Goal: Task Accomplishment & Management: Manage account settings

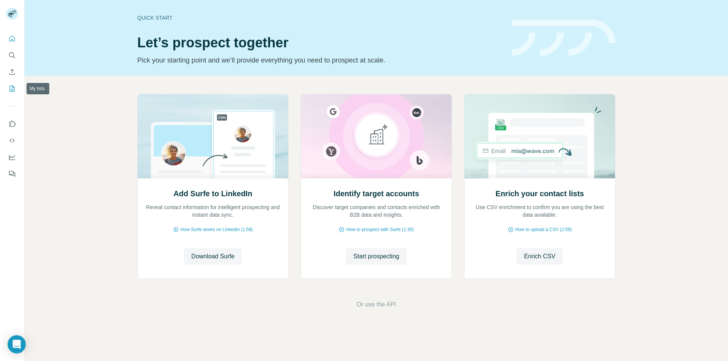
click at [14, 87] on icon "My lists" at bounding box center [12, 89] width 5 height 6
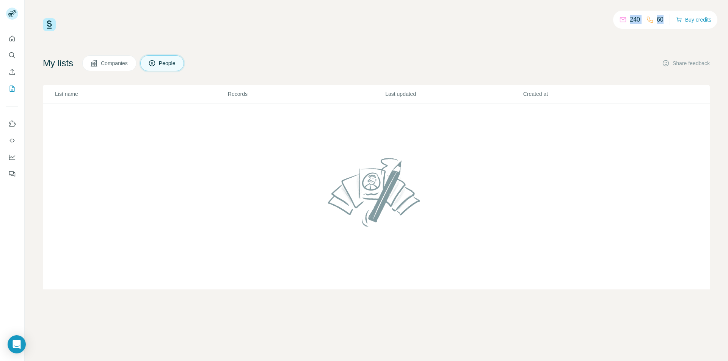
drag, startPoint x: 630, startPoint y: 20, endPoint x: 662, endPoint y: 18, distance: 32.3
click at [662, 18] on div "240 60" at bounding box center [641, 19] width 44 height 11
click at [662, 18] on p "60" at bounding box center [660, 19] width 7 height 9
drag, startPoint x: 630, startPoint y: 22, endPoint x: 640, endPoint y: 21, distance: 9.5
click at [640, 21] on p "240" at bounding box center [635, 19] width 10 height 9
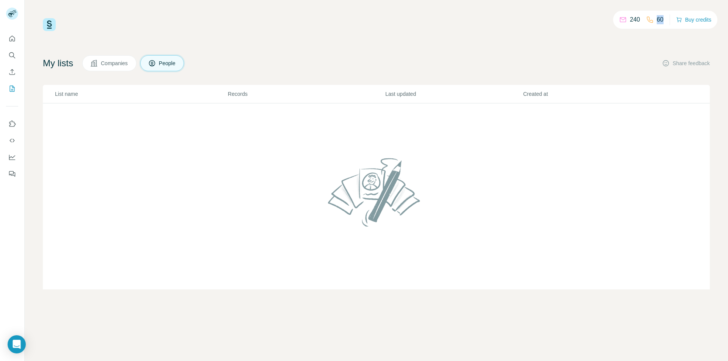
drag, startPoint x: 656, startPoint y: 20, endPoint x: 662, endPoint y: 20, distance: 5.7
click at [662, 20] on div "60" at bounding box center [654, 19] width 17 height 9
click at [659, 29] on div "240 60 Buy credits" at bounding box center [376, 24] width 667 height 13
drag, startPoint x: 637, startPoint y: 23, endPoint x: 627, endPoint y: 24, distance: 10.3
click at [627, 24] on div "240" at bounding box center [629, 19] width 21 height 9
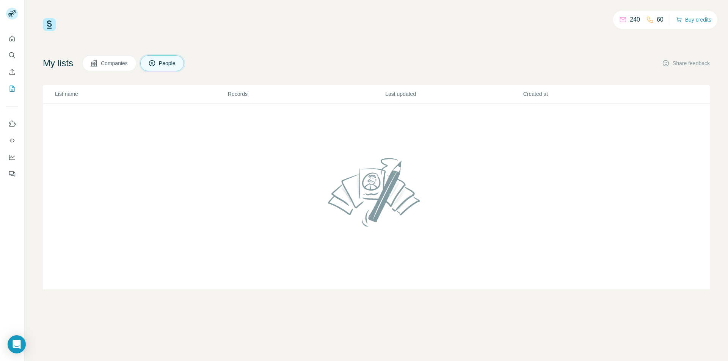
click at [627, 24] on div "240" at bounding box center [629, 19] width 21 height 9
click at [596, 52] on div "240 60 Buy credits My lists Companies People Share feedback List name Records L…" at bounding box center [376, 154] width 667 height 272
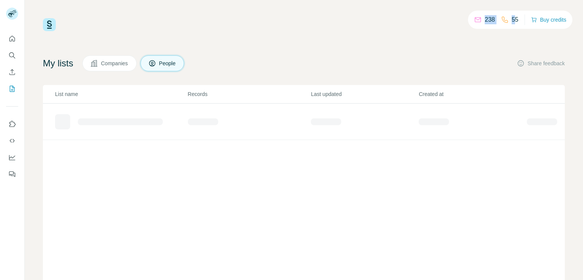
drag, startPoint x: 484, startPoint y: 22, endPoint x: 514, endPoint y: 22, distance: 30.0
click at [514, 22] on div "238 55" at bounding box center [496, 19] width 44 height 11
click at [429, 41] on div "238 55 Buy credits My lists Companies People Share feedback List name Records L…" at bounding box center [303, 154] width 521 height 272
